Goal: Find contact information: Find contact information

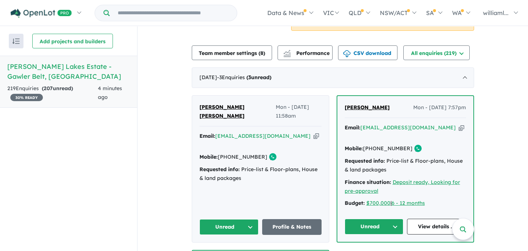
scroll to position [176, 0]
drag, startPoint x: 292, startPoint y: 116, endPoint x: 216, endPoint y: 116, distance: 75.8
click at [215, 132] on div "Email: [EMAIL_ADDRESS][DOMAIN_NAME] Copied!" at bounding box center [260, 141] width 122 height 18
copy a%20William%20Lakes%20Estate%20-%20Gawler%20Belt"] "[EMAIL_ADDRESS][DOMAIN_NAME]"
drag, startPoint x: 271, startPoint y: 132, endPoint x: 219, endPoint y: 132, distance: 52.0
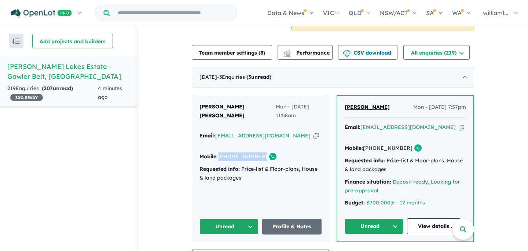
click at [219, 152] on div "Mobile: [PHONE_NUMBER] Copied!" at bounding box center [260, 156] width 122 height 9
copy div "[PHONE_NUMBER] Copied!"
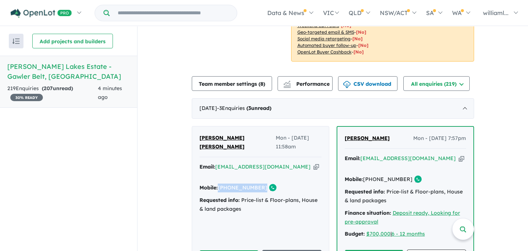
scroll to position [102, 0]
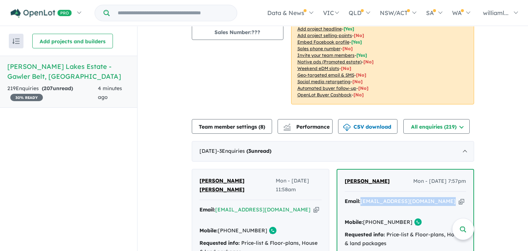
drag, startPoint x: 421, startPoint y: 194, endPoint x: 360, endPoint y: 196, distance: 61.6
click at [360, 197] on div "Email: [EMAIL_ADDRESS][DOMAIN_NAME] Copied!" at bounding box center [404, 206] width 121 height 18
copy div "[EMAIL_ADDRESS][DOMAIN_NAME] Copied!"
drag, startPoint x: 427, startPoint y: 208, endPoint x: 376, endPoint y: 208, distance: 51.7
click at [376, 208] on div "Email: [EMAIL_ADDRESS][DOMAIN_NAME] Copied! Mobile: [PHONE_NUMBER] Copied! Requ…" at bounding box center [404, 241] width 121 height 88
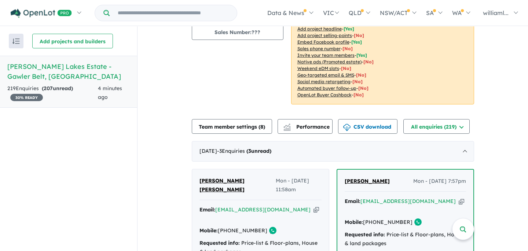
drag, startPoint x: 423, startPoint y: 199, endPoint x: 371, endPoint y: 199, distance: 52.0
click at [371, 199] on div "Email: [EMAIL_ADDRESS][DOMAIN_NAME] Copied! Mobile: [PHONE_NUMBER] Copied! Requ…" at bounding box center [404, 241] width 121 height 88
drag, startPoint x: 417, startPoint y: 202, endPoint x: 371, endPoint y: 207, distance: 46.1
click at [371, 218] on div "Mobile: [PHONE_NUMBER] Copied!" at bounding box center [404, 222] width 121 height 9
copy div "408 455 123 Copied!"
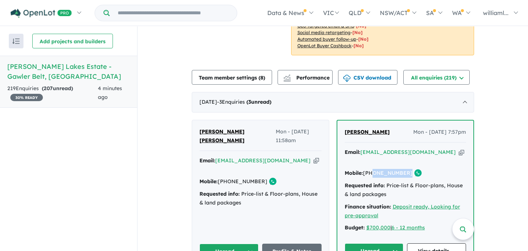
scroll to position [164, 0]
